Goal: Information Seeking & Learning: Check status

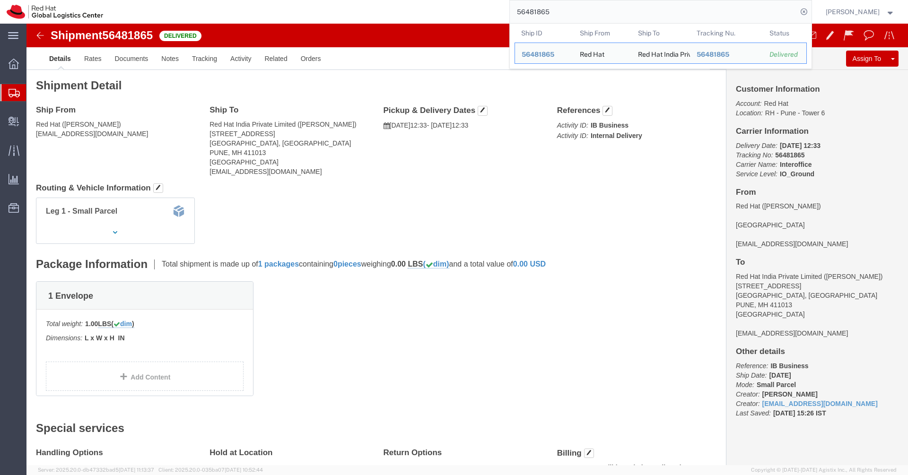
scroll to position [157, 0]
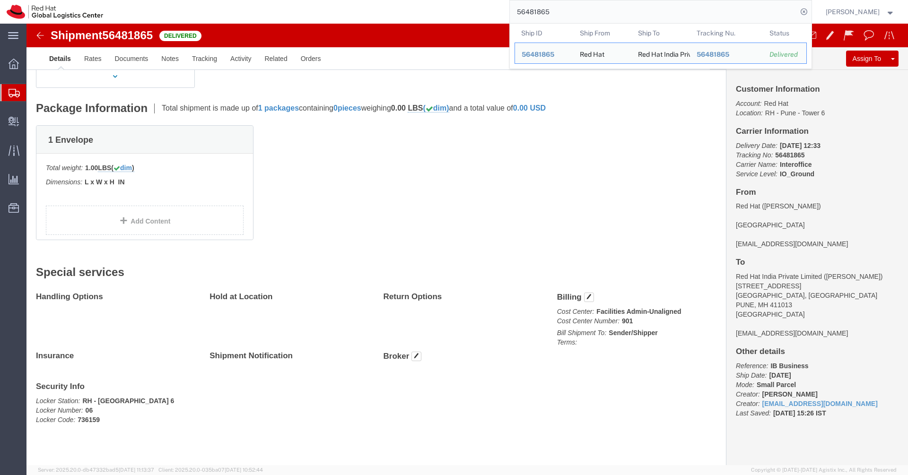
click at [13, 96] on icon at bounding box center [14, 93] width 11 height 9
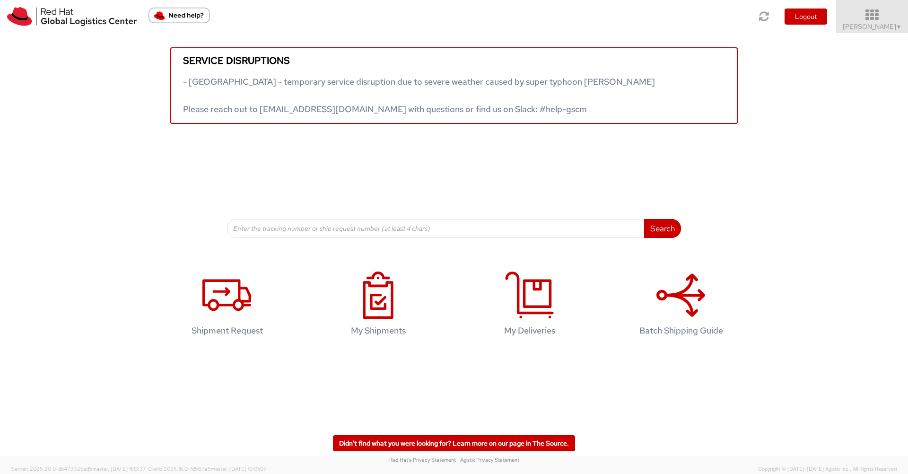
click at [878, 18] on icon at bounding box center [872, 15] width 83 height 13
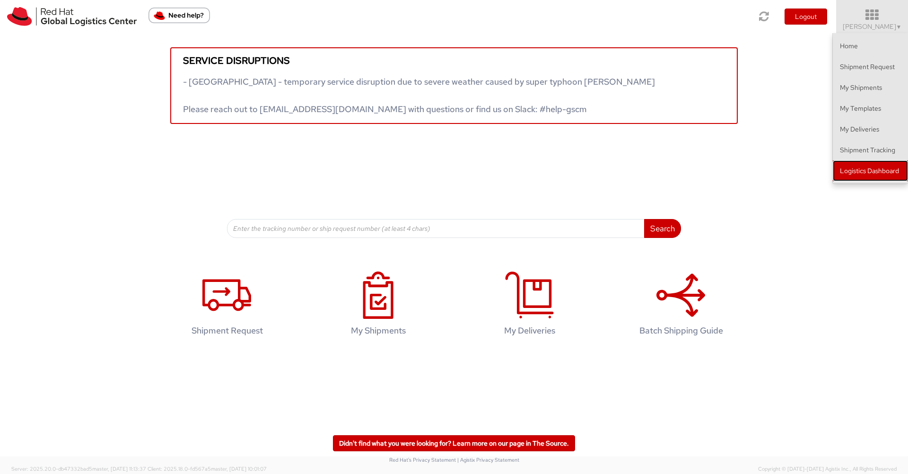
click at [866, 166] on link "Logistics Dashboard" at bounding box center [870, 170] width 75 height 21
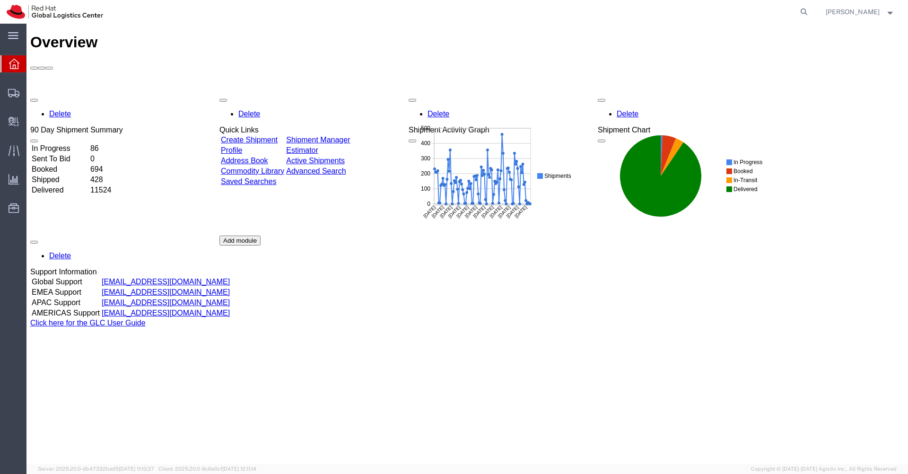
click at [887, 14] on span "[PERSON_NAME]" at bounding box center [860, 12] width 69 height 10
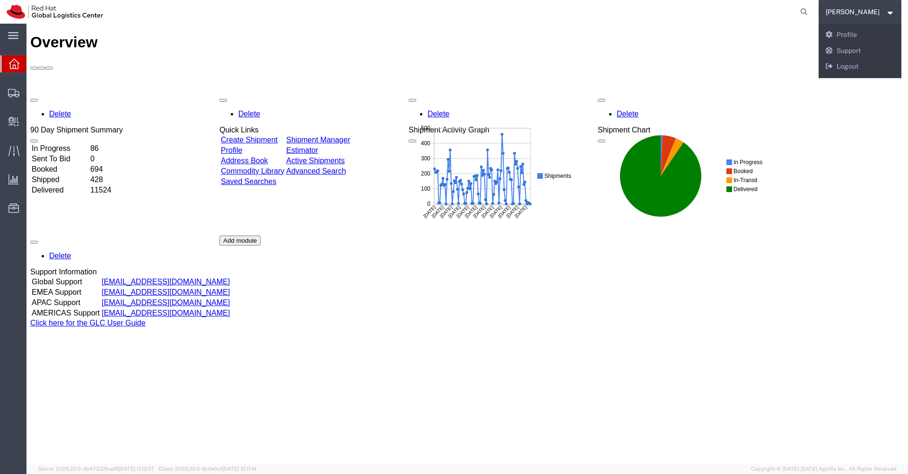
click at [760, 62] on div at bounding box center [467, 66] width 874 height 9
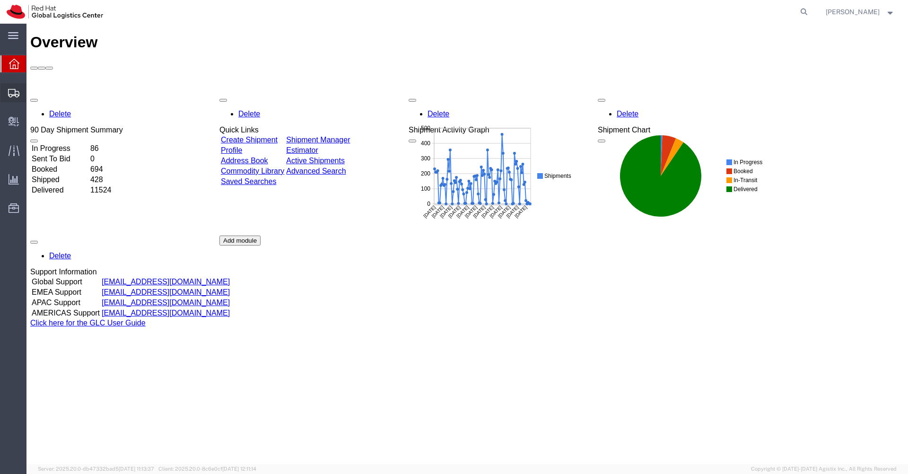
click at [33, 93] on span "Shipments" at bounding box center [29, 92] width 7 height 19
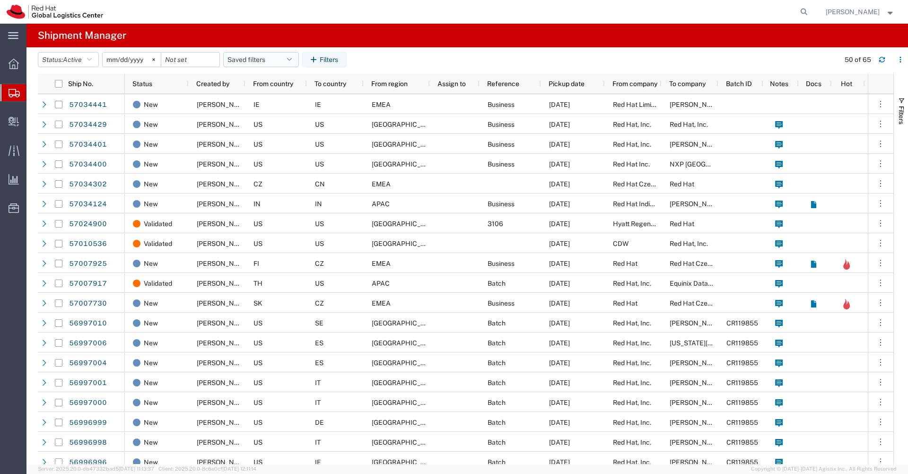
click at [297, 60] on button "Saved filters" at bounding box center [261, 59] width 76 height 15
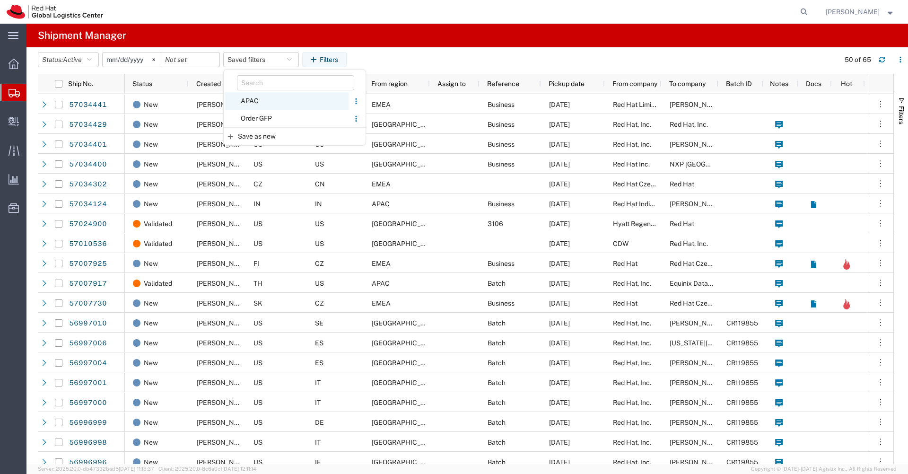
click at [255, 97] on span "APAC" at bounding box center [287, 101] width 124 height 18
type input "[DATE]"
